Goal: Communication & Community: Participate in discussion

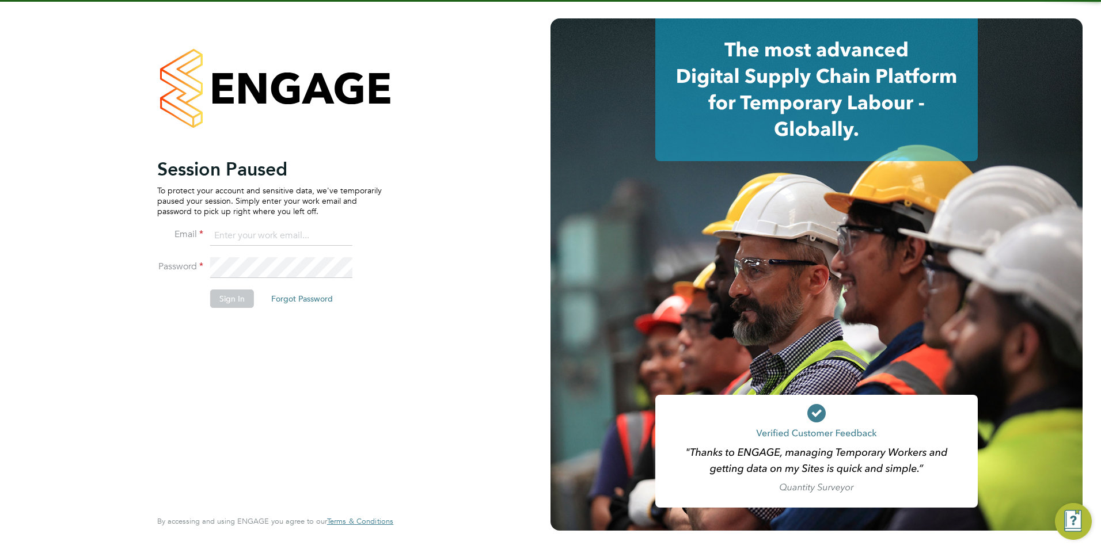
type input "[PERSON_NAME][EMAIL_ADDRESS][DOMAIN_NAME]"
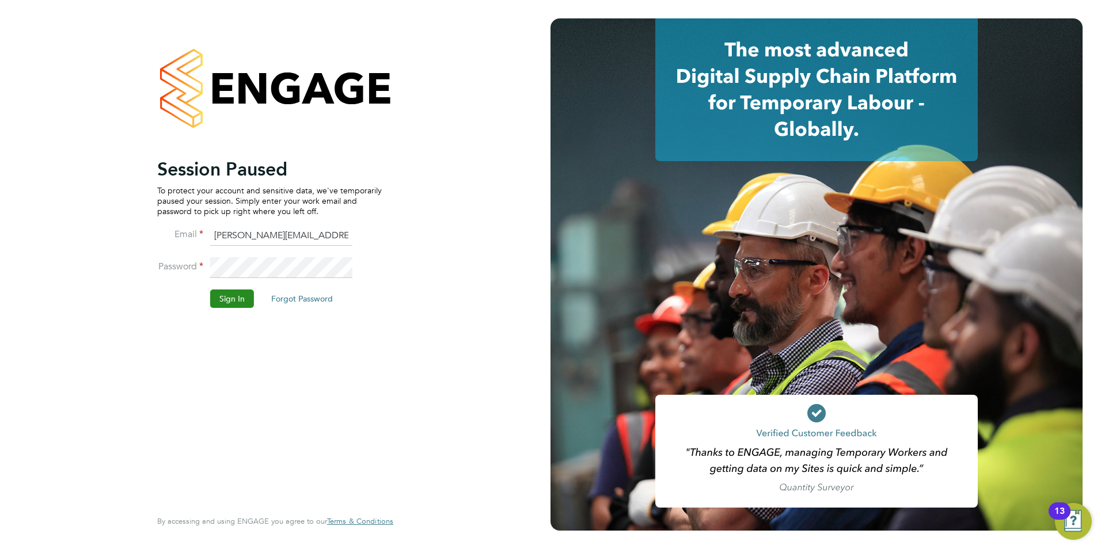
click at [241, 297] on button "Sign In" at bounding box center [232, 299] width 44 height 18
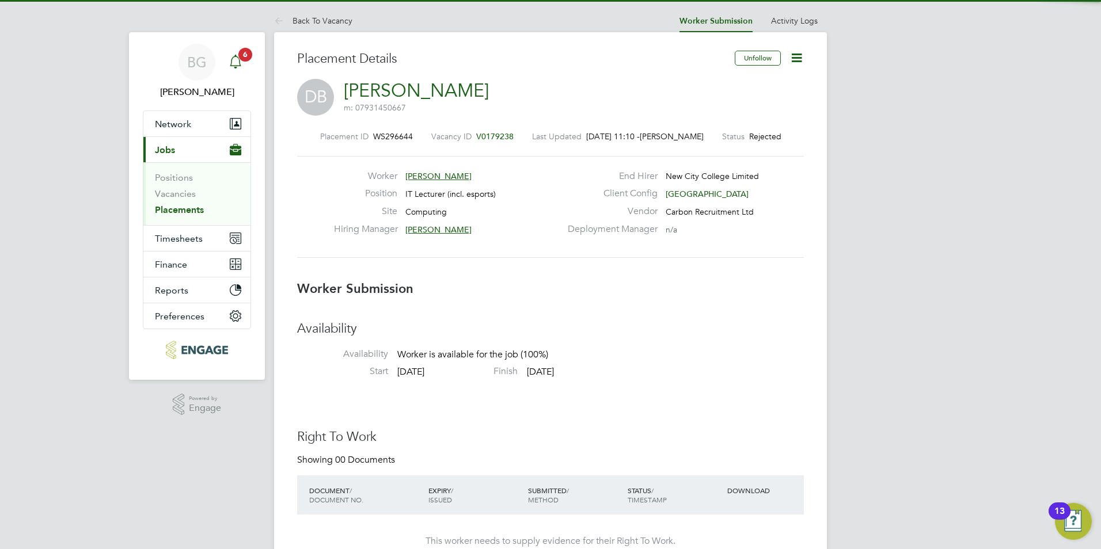
click at [235, 60] on icon "Main navigation" at bounding box center [236, 62] width 14 height 14
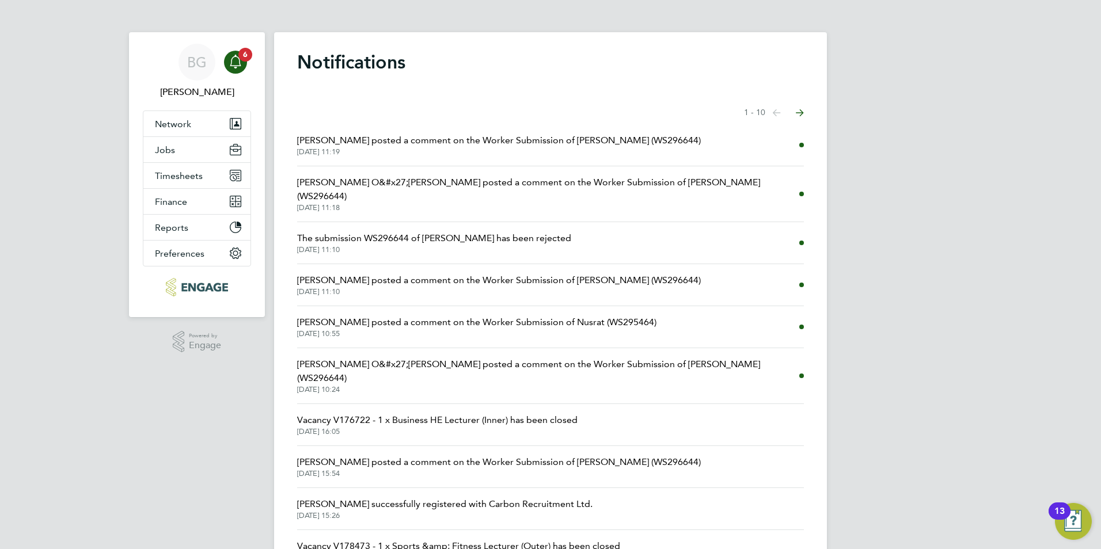
click at [469, 152] on span "[DATE] 11:19" at bounding box center [499, 151] width 404 height 9
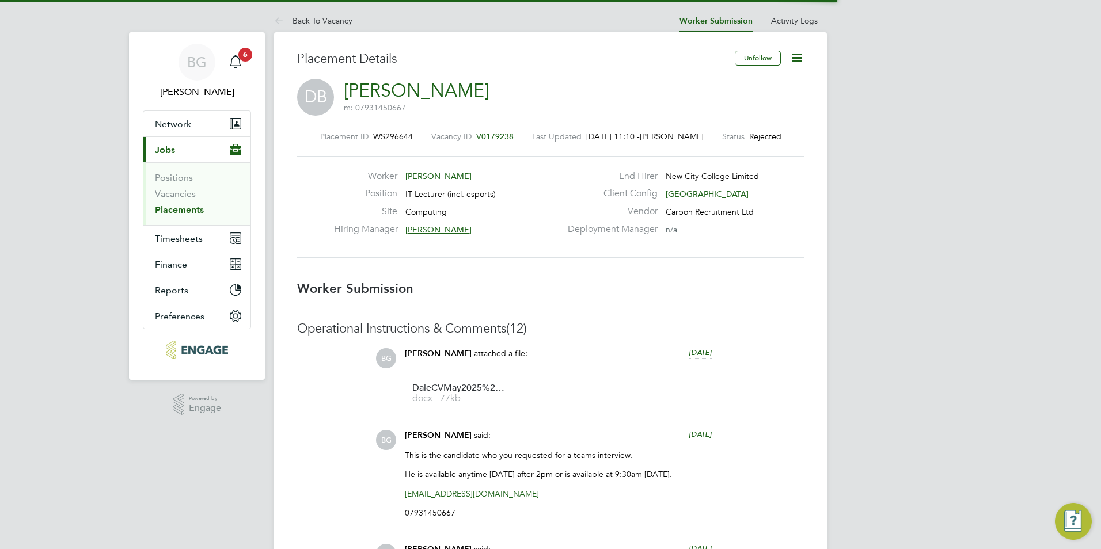
scroll to position [6, 6]
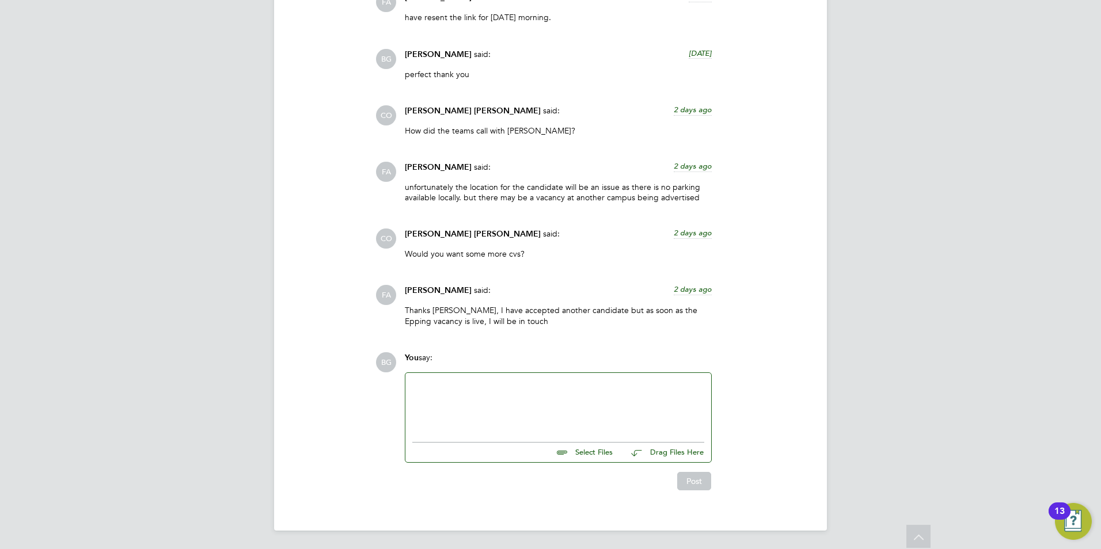
click at [651, 310] on p "Thanks Becky, I have accepted another candidate but as soon as the Epping vacan…" at bounding box center [558, 315] width 307 height 21
click at [643, 326] on div "Thanks Becky, I have accepted another candidate but as soon as the Epping vacan…" at bounding box center [558, 319] width 307 height 29
drag, startPoint x: 450, startPoint y: 320, endPoint x: 465, endPoint y: 320, distance: 15.0
click at [465, 320] on p "Thanks Becky, I have accepted another candidate but as soon as the Epping vacan…" at bounding box center [558, 315] width 307 height 21
drag, startPoint x: 465, startPoint y: 320, endPoint x: 491, endPoint y: 320, distance: 25.9
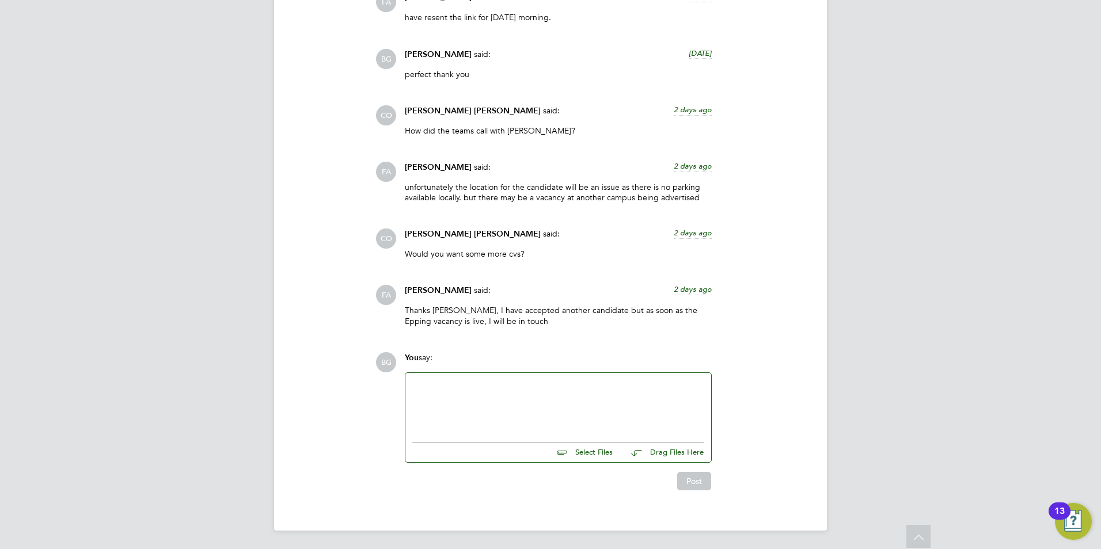
click at [491, 320] on p "Thanks Becky, I have accepted another candidate but as soon as the Epping vacan…" at bounding box center [558, 315] width 307 height 21
drag, startPoint x: 491, startPoint y: 320, endPoint x: 478, endPoint y: 324, distance: 13.7
click at [478, 324] on p "Thanks Becky, I have accepted another candidate but as soon as the Epping vacan…" at bounding box center [558, 315] width 307 height 21
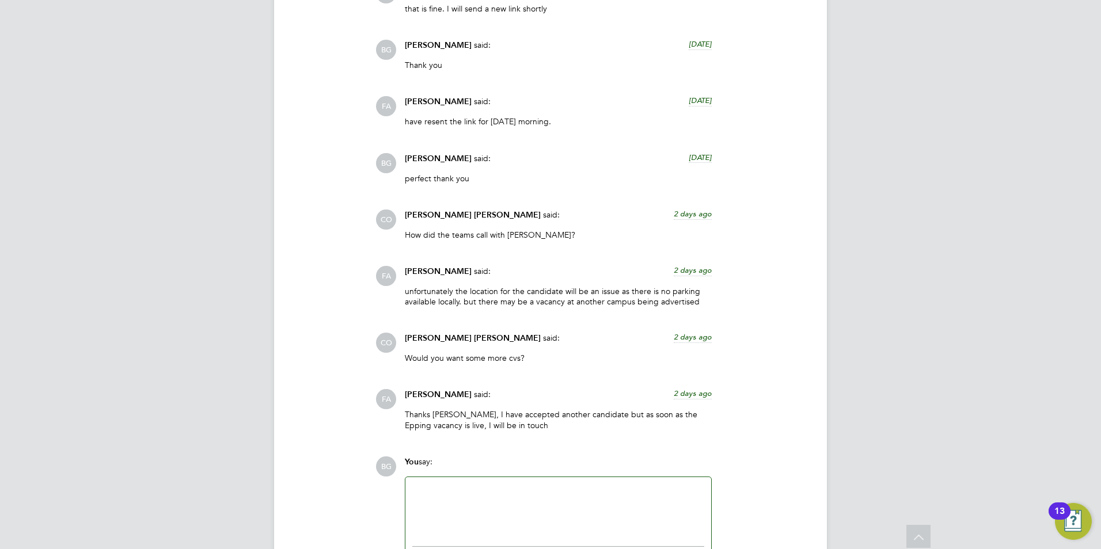
scroll to position [1497, 0]
drag, startPoint x: 712, startPoint y: 396, endPoint x: 686, endPoint y: 394, distance: 25.9
click at [686, 394] on div "Fraz Arshad said: 2 days ago Thanks Becky, I have accepted another candidate bu…" at bounding box center [558, 414] width 318 height 50
drag, startPoint x: 531, startPoint y: 359, endPoint x: 442, endPoint y: 359, distance: 89.3
click at [442, 359] on p "Would you want some more cvs?" at bounding box center [558, 357] width 307 height 10
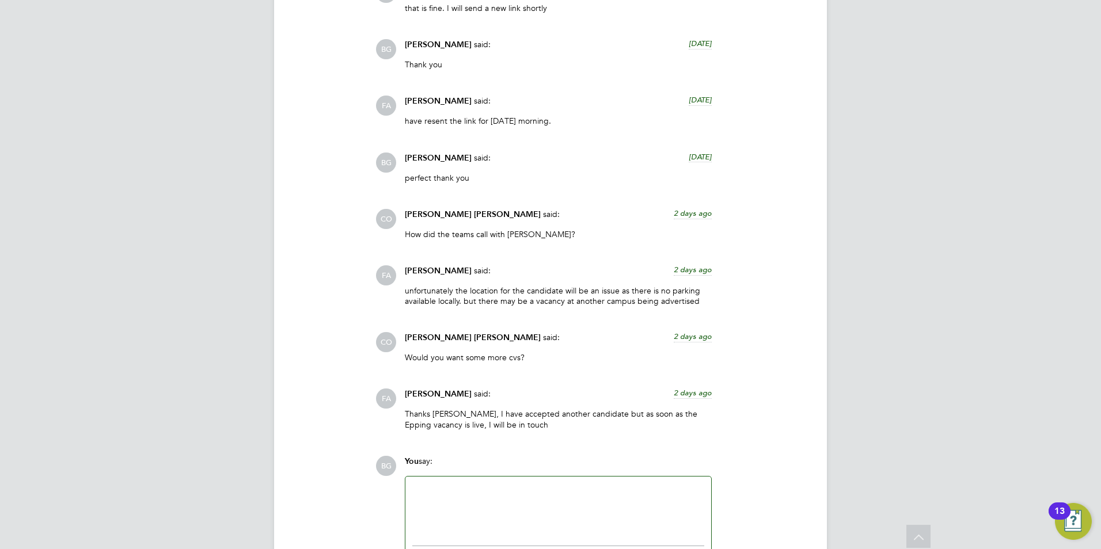
drag, startPoint x: 442, startPoint y: 359, endPoint x: 435, endPoint y: 356, distance: 8.0
click at [435, 356] on p "Would you want some more cvs?" at bounding box center [558, 357] width 307 height 10
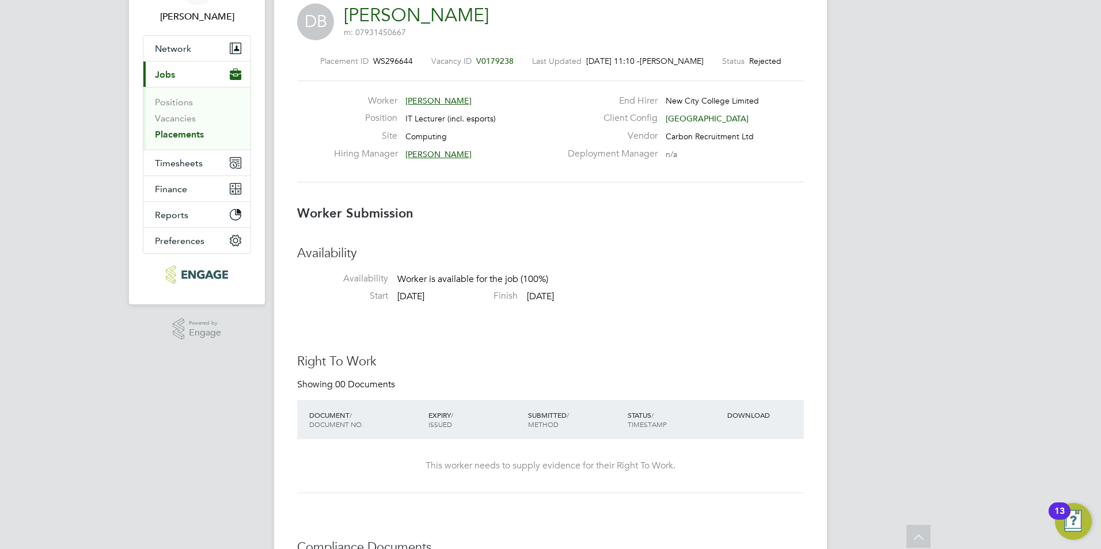
scroll to position [0, 0]
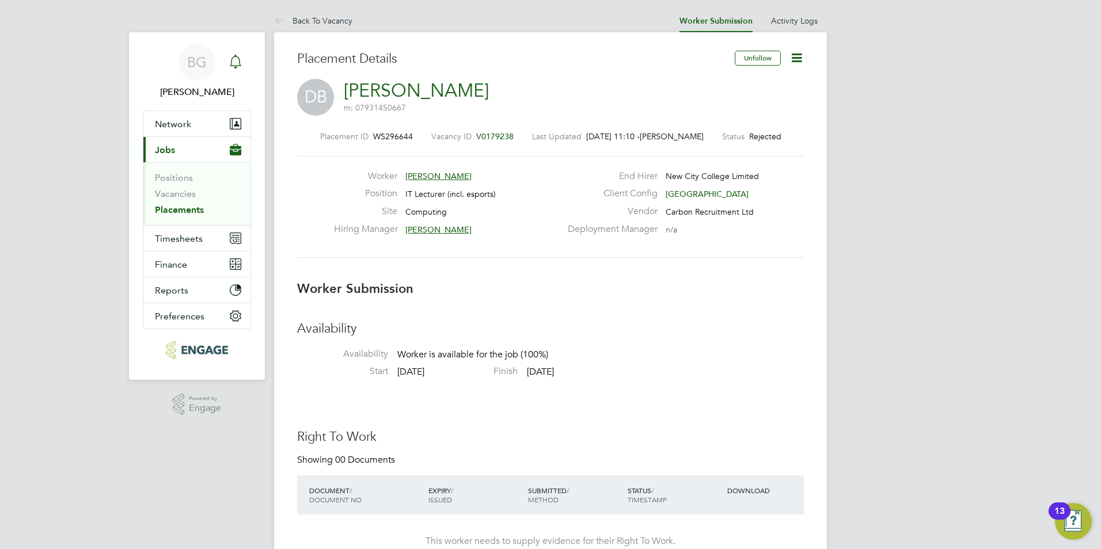
click at [238, 59] on icon "Main navigation" at bounding box center [236, 62] width 14 height 14
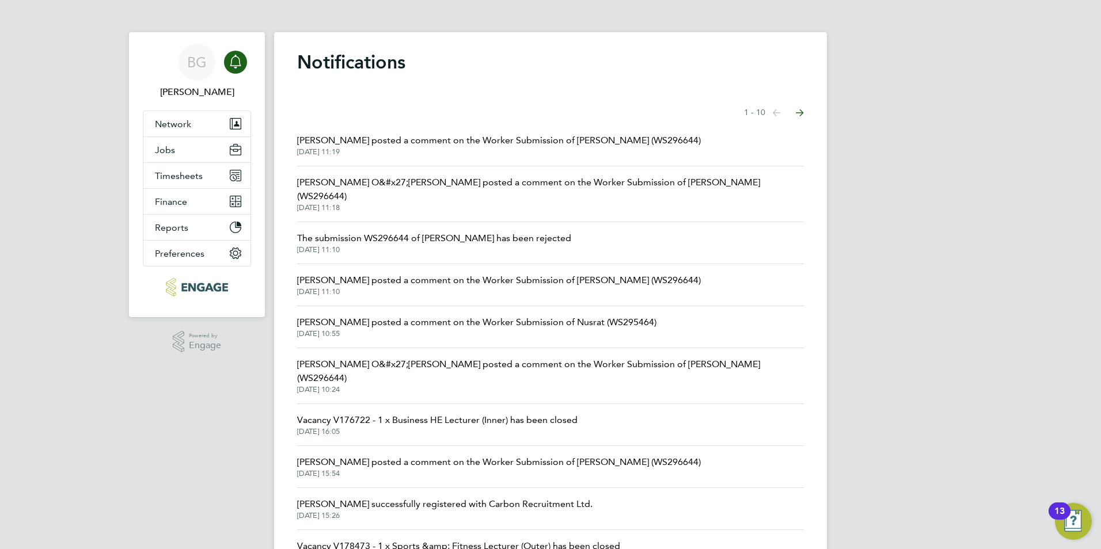
click at [415, 316] on span "[PERSON_NAME] posted a comment on the Worker Submission of Nusrat (WS295464)" at bounding box center [476, 323] width 359 height 14
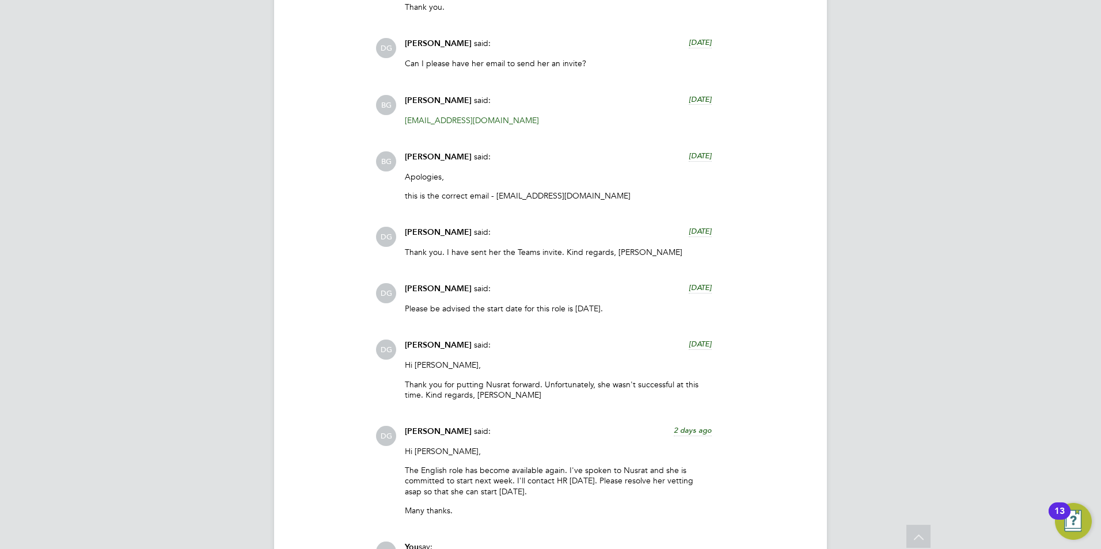
scroll to position [1727, 0]
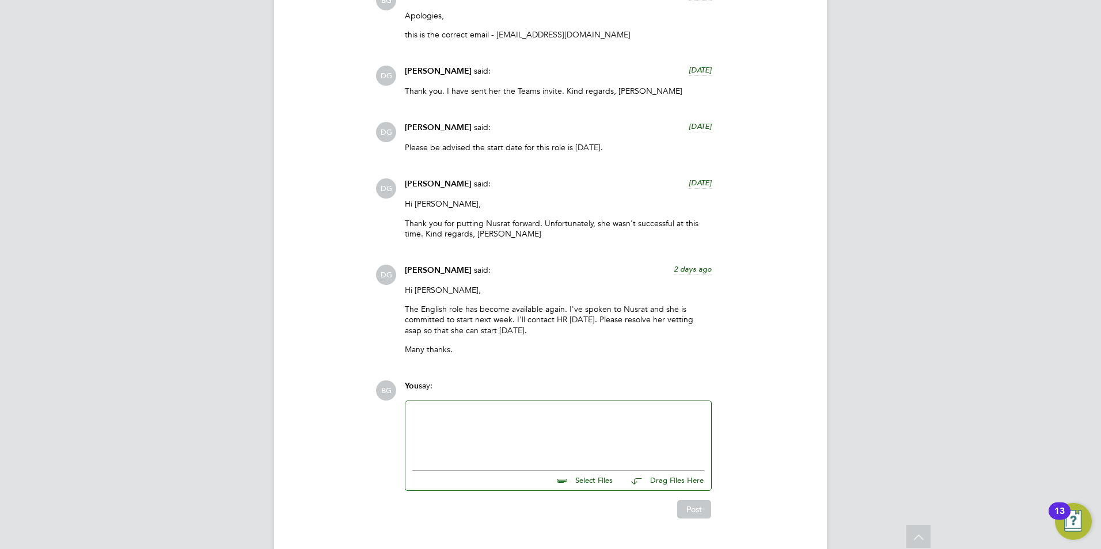
click at [665, 432] on div at bounding box center [558, 433] width 292 height 50
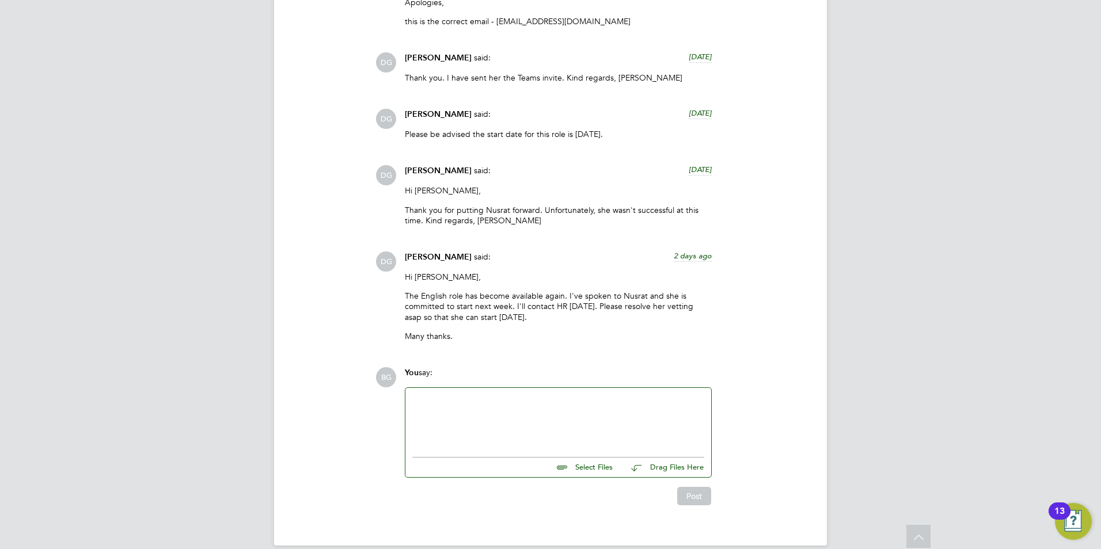
scroll to position [1746, 0]
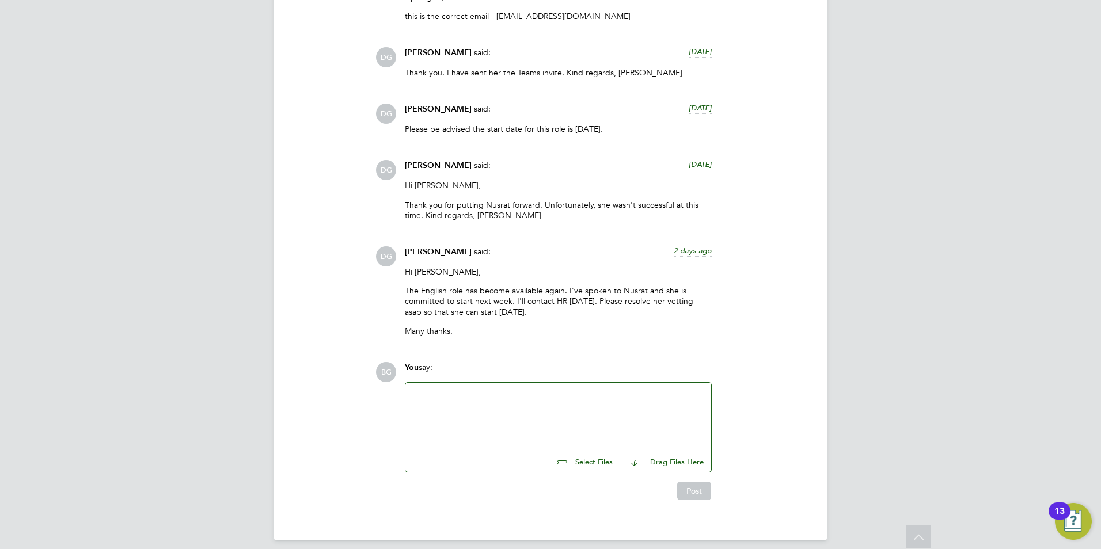
drag, startPoint x: 523, startPoint y: 316, endPoint x: 506, endPoint y: 316, distance: 17.9
click at [508, 326] on p "Many thanks." at bounding box center [558, 331] width 307 height 10
drag, startPoint x: 482, startPoint y: 305, endPoint x: 517, endPoint y: 301, distance: 34.7
click at [517, 301] on p "The English role has become available again. I've spoken to Nusrat and she is c…" at bounding box center [558, 302] width 307 height 32
click at [515, 303] on p "The English role has become available again. I've spoken to Nusrat and she is c…" at bounding box center [558, 302] width 307 height 32
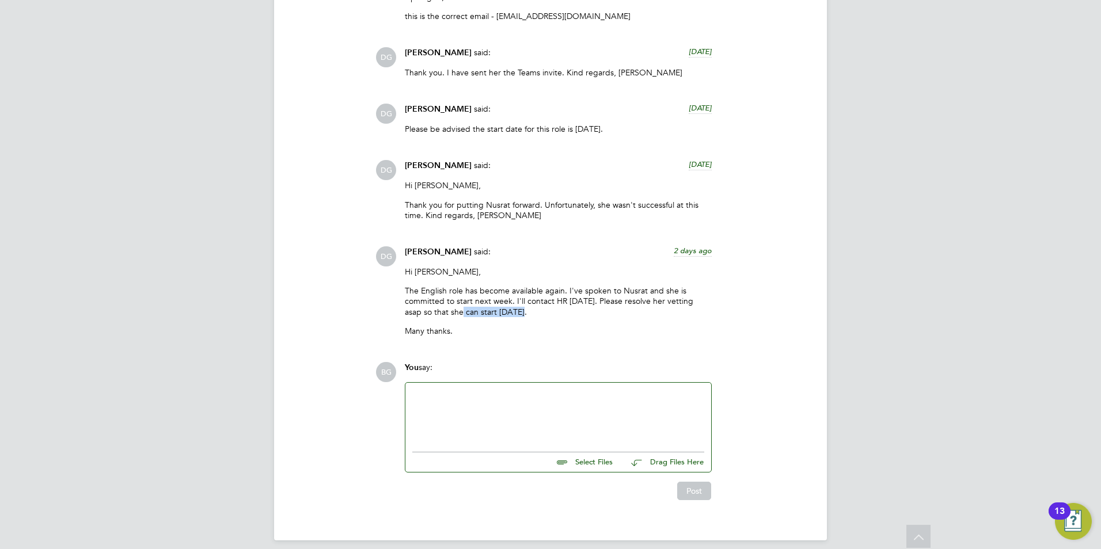
drag, startPoint x: 501, startPoint y: 303, endPoint x: 448, endPoint y: 299, distance: 53.1
click at [448, 299] on p "The English role has become available again. I've spoken to Nusrat and she is c…" at bounding box center [558, 302] width 307 height 32
drag, startPoint x: 448, startPoint y: 299, endPoint x: 465, endPoint y: 393, distance: 95.3
click at [460, 390] on div at bounding box center [558, 415] width 292 height 50
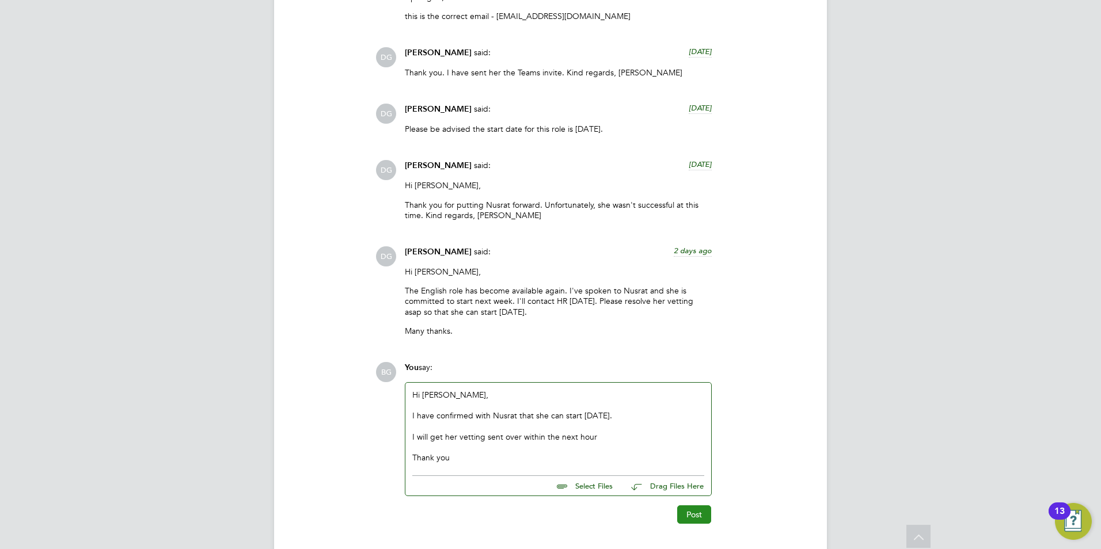
click at [702, 506] on button "Post" at bounding box center [694, 515] width 34 height 18
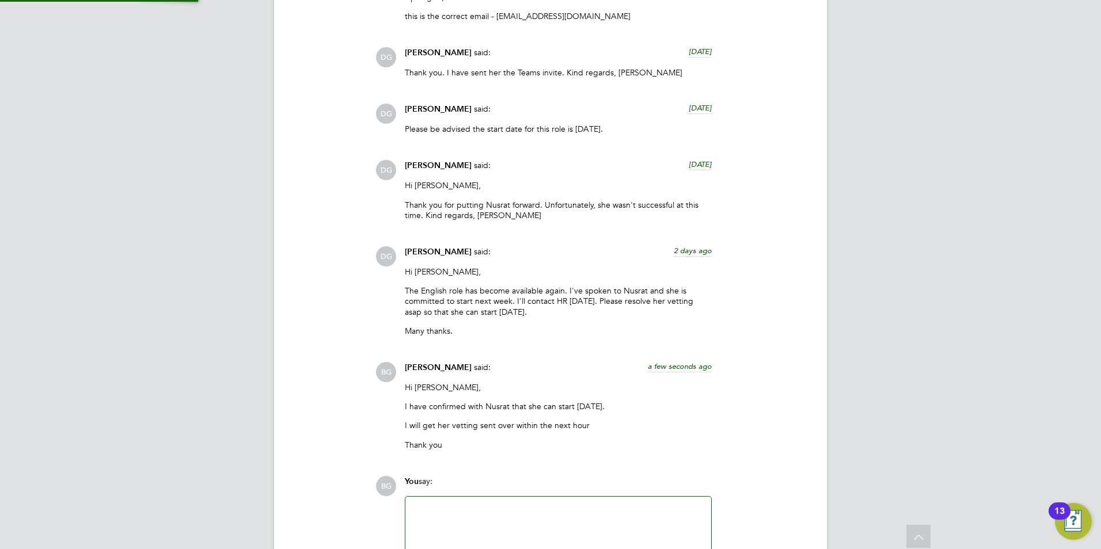
scroll to position [1860, 0]
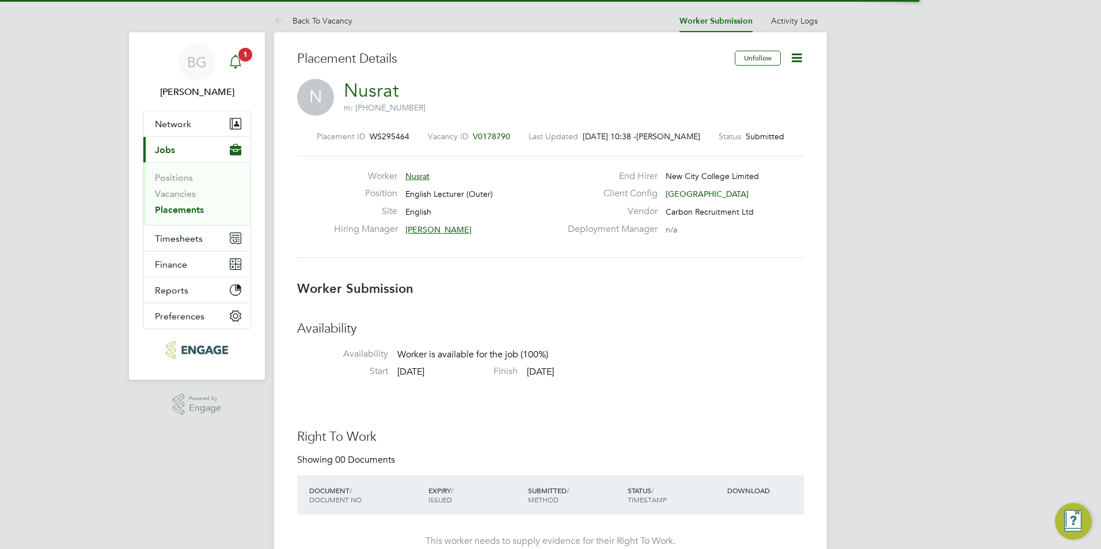
click at [239, 67] on icon "Main navigation" at bounding box center [236, 62] width 14 height 14
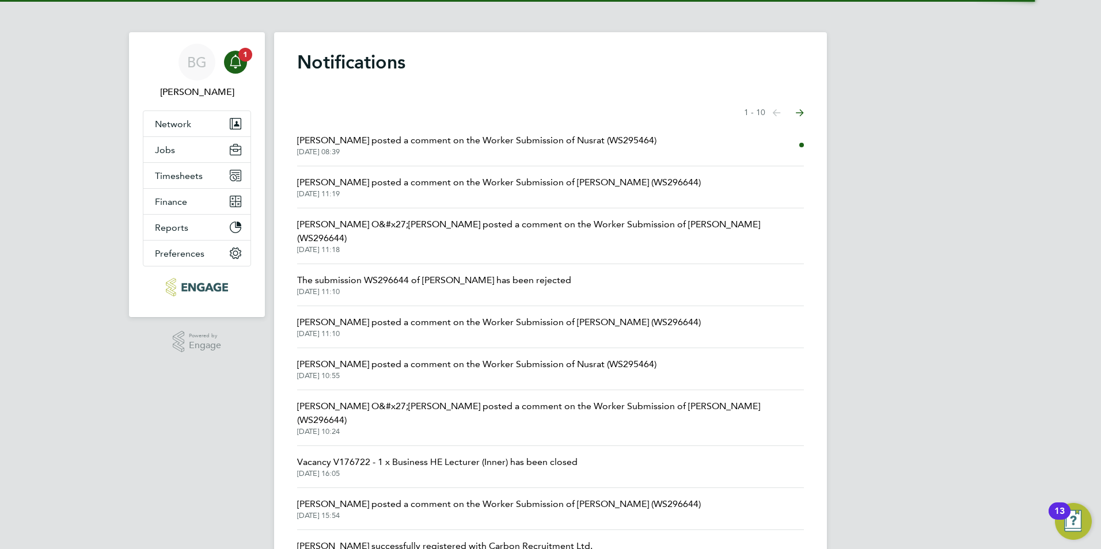
click at [436, 144] on span "[PERSON_NAME] posted a comment on the Worker Submission of Nusrat (WS295464)" at bounding box center [476, 141] width 359 height 14
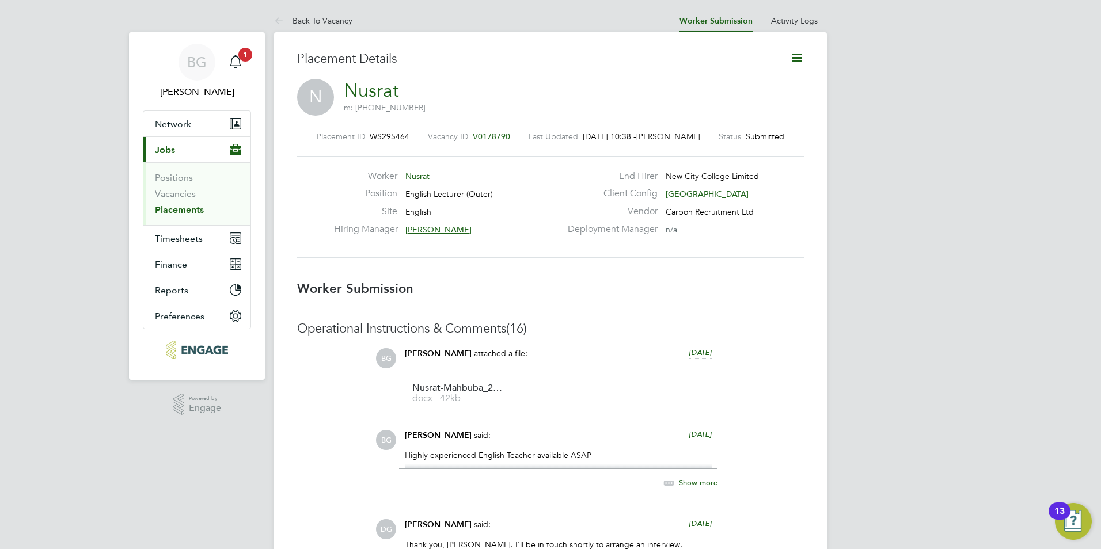
scroll to position [6, 6]
